Goal: Information Seeking & Learning: Learn about a topic

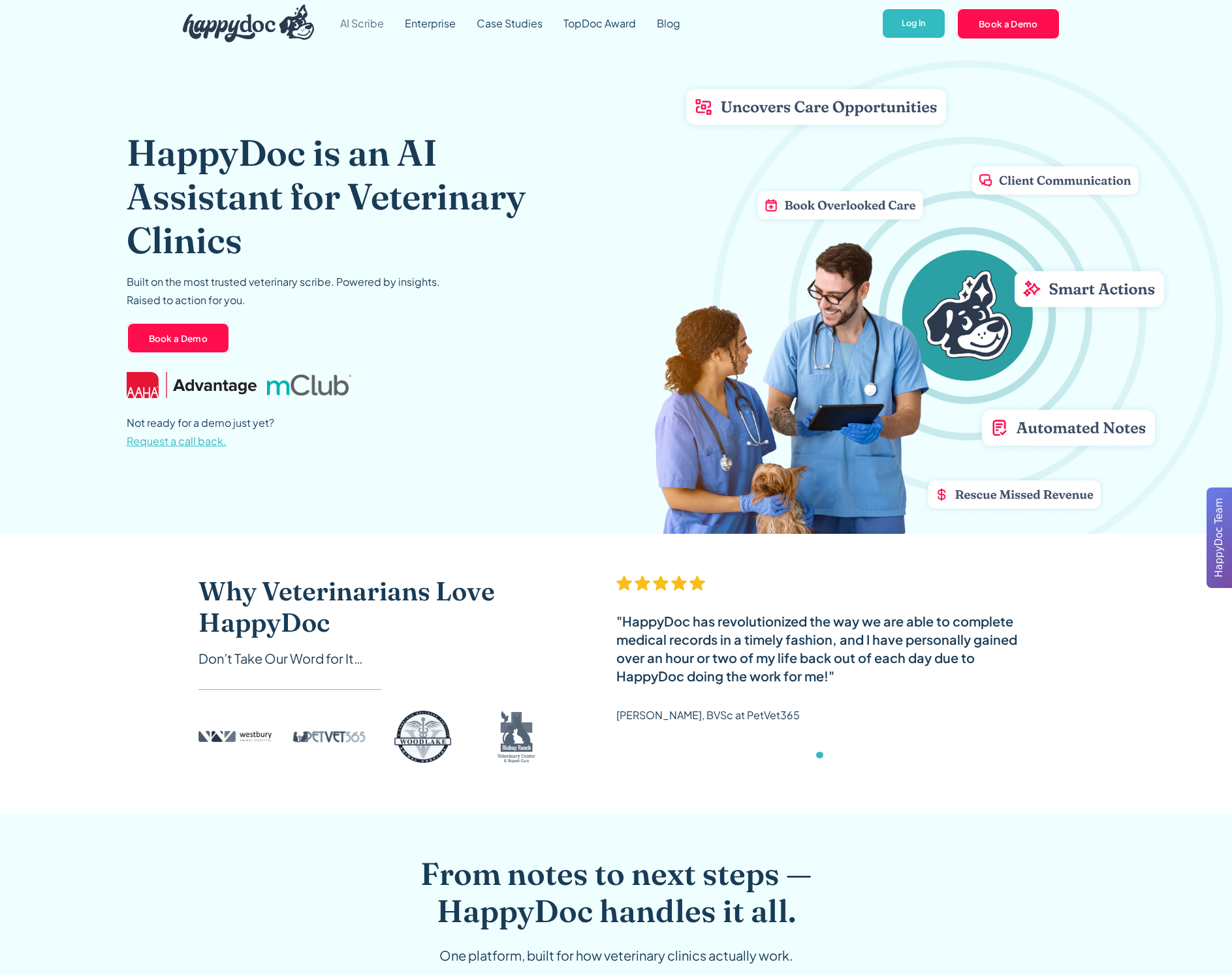
click at [369, 15] on link "AI Scribe" at bounding box center [362, 23] width 65 height 47
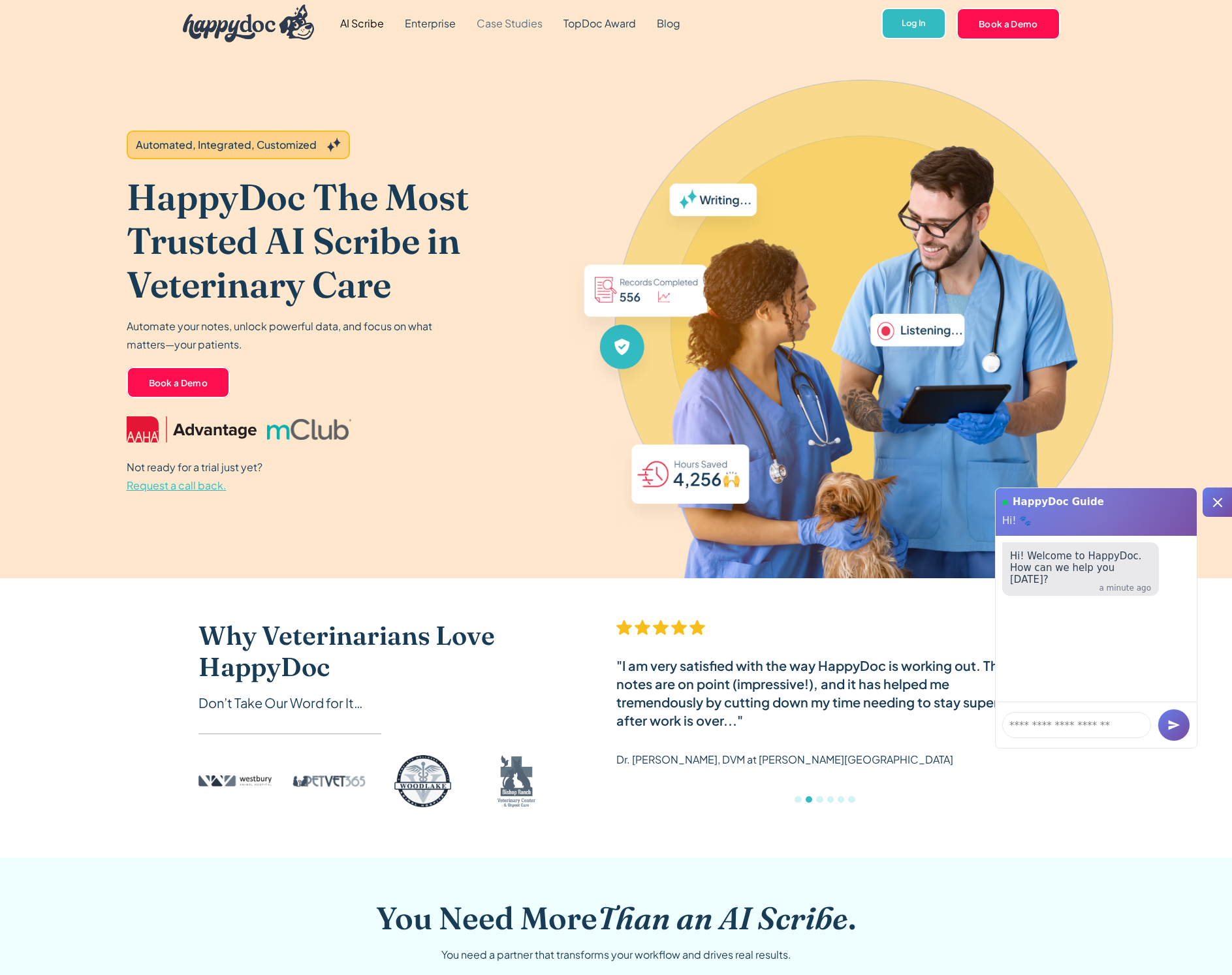
click at [507, 29] on link "Case Studies" at bounding box center [510, 23] width 87 height 47
